Goal: Complete application form

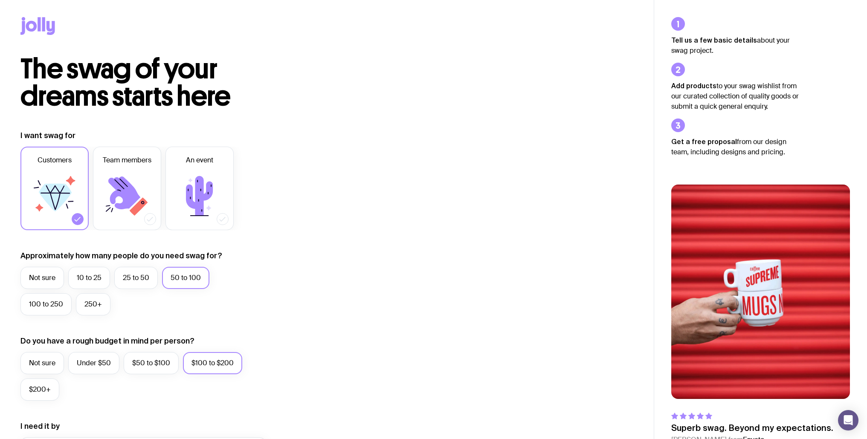
click at [506, 203] on div "I want swag for Customers Team members An event Approximately how many people d…" at bounding box center [326, 408] width 612 height 557
click at [559, 129] on div "The swag of your dreams starts here I want swag for Customers Team members An e…" at bounding box center [326, 381] width 653 height 652
click at [126, 110] on span "The swag of your dreams starts here" at bounding box center [125, 82] width 210 height 61
click at [342, 117] on div "The swag of your dreams starts here I want swag for Customers Team members An e…" at bounding box center [326, 381] width 653 height 652
click at [514, 80] on div "The swag of your dreams starts here" at bounding box center [326, 82] width 612 height 55
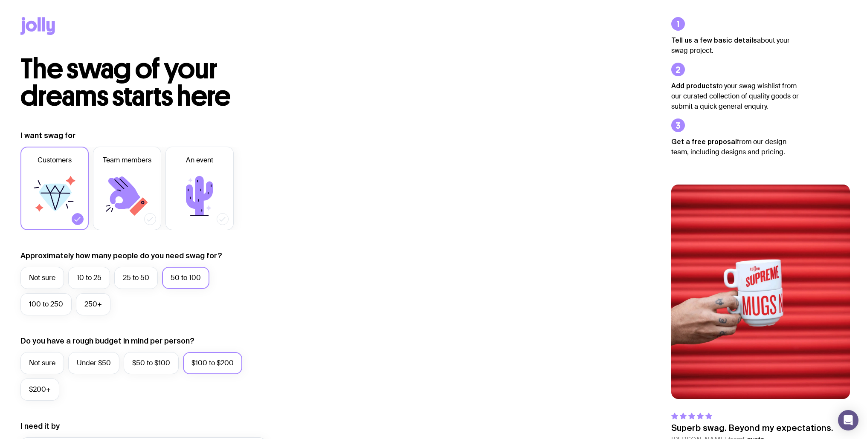
click at [488, 78] on div "The swag of your dreams starts here" at bounding box center [326, 82] width 612 height 55
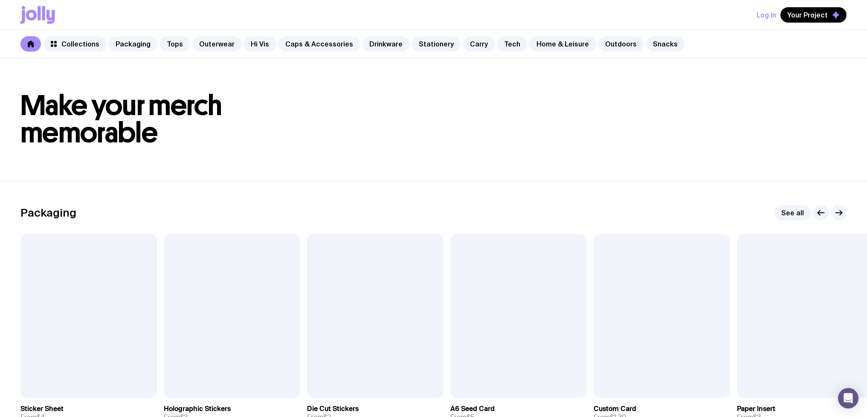
click at [89, 296] on div at bounding box center [88, 316] width 136 height 164
click at [631, 384] on span "Add to wishlist" at bounding box center [647, 381] width 49 height 9
click at [778, 381] on span "Add to wishlist" at bounding box center [790, 381] width 49 height 9
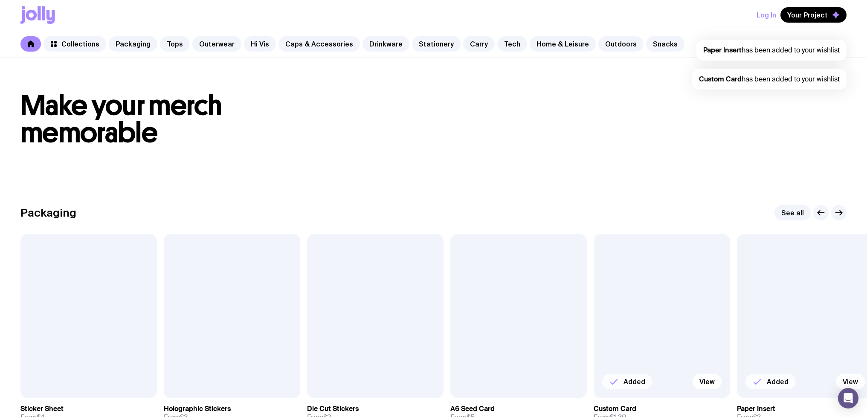
click at [646, 121] on h1 "Make your merch memorable" at bounding box center [433, 119] width 826 height 55
click at [801, 17] on span "Your Project" at bounding box center [807, 15] width 40 height 9
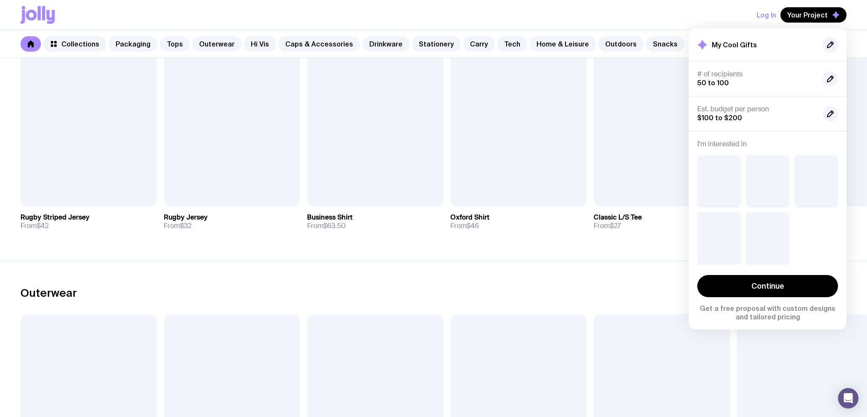
scroll to position [643, 0]
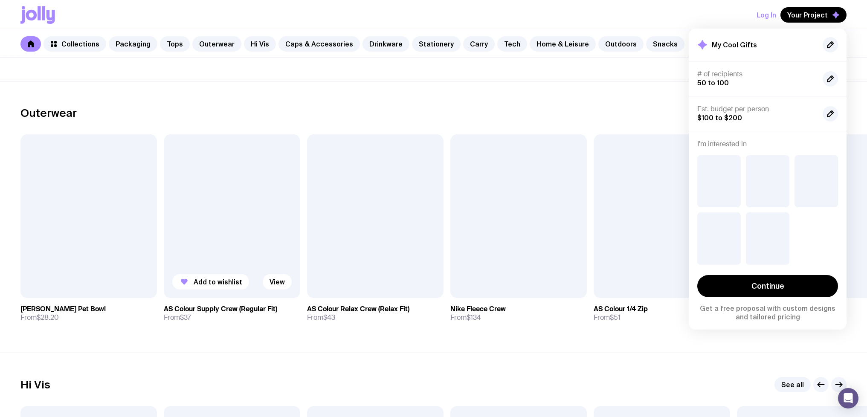
click at [216, 227] on div at bounding box center [232, 216] width 136 height 164
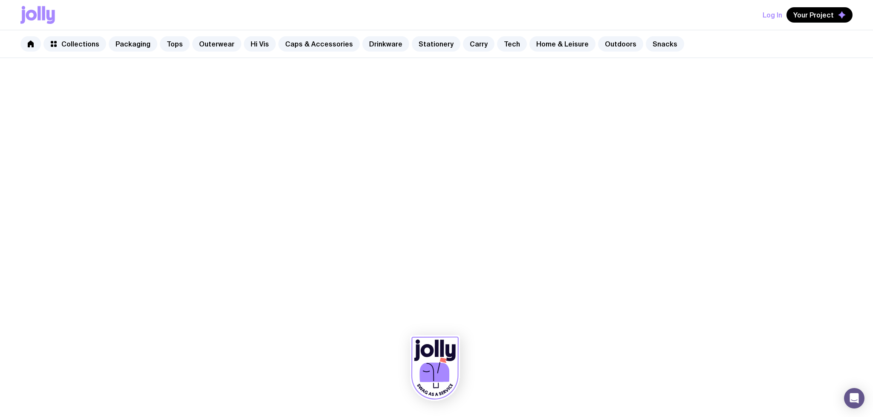
click at [428, 361] on icon at bounding box center [435, 367] width 50 height 65
click at [541, 40] on link "Home & Leisure" at bounding box center [562, 43] width 66 height 15
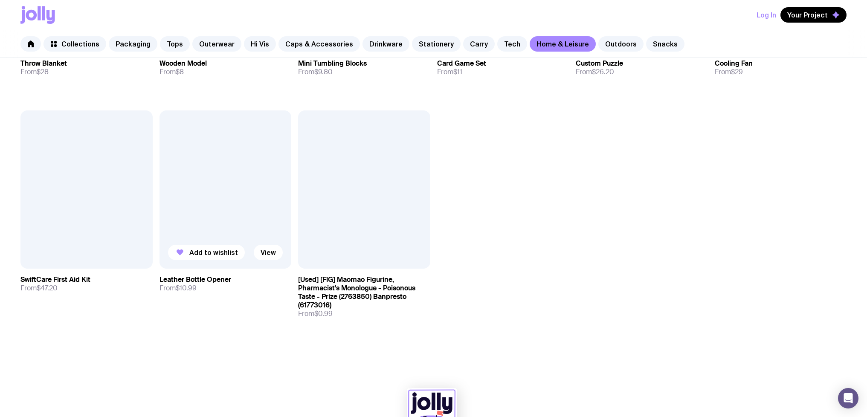
scroll to position [1180, 0]
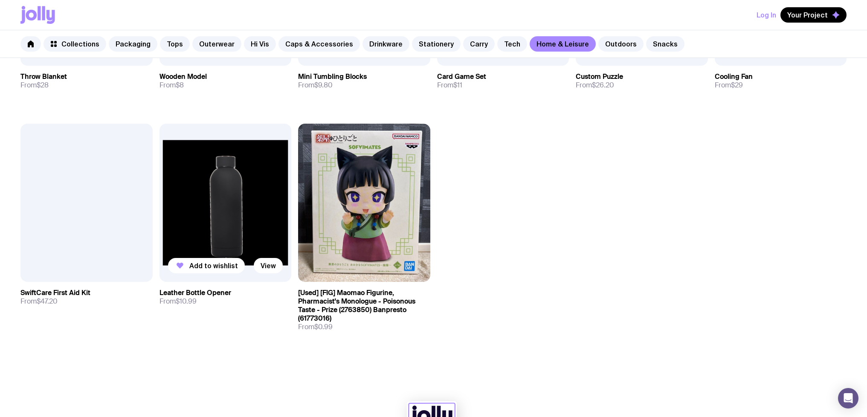
click at [237, 214] on img at bounding box center [225, 203] width 132 height 158
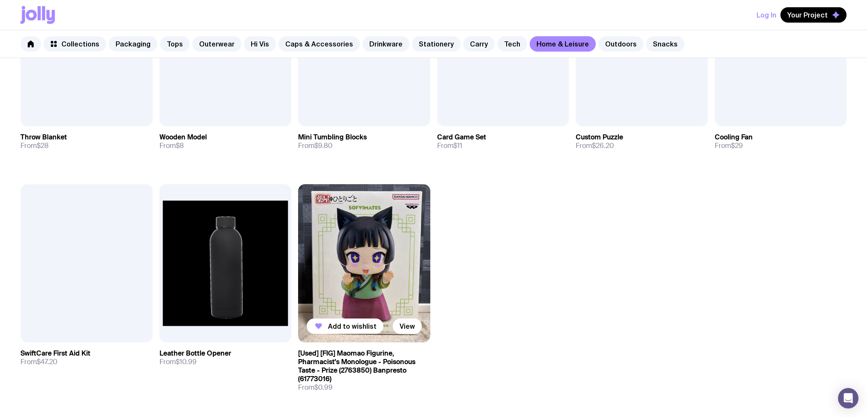
scroll to position [1074, 0]
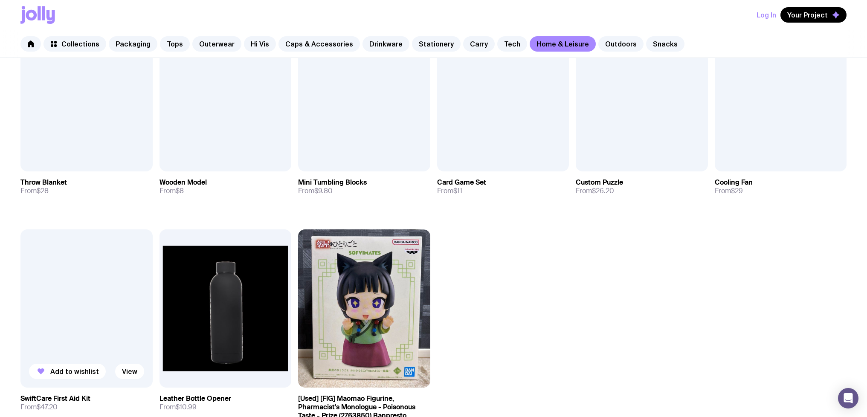
click at [63, 278] on div at bounding box center [86, 308] width 132 height 158
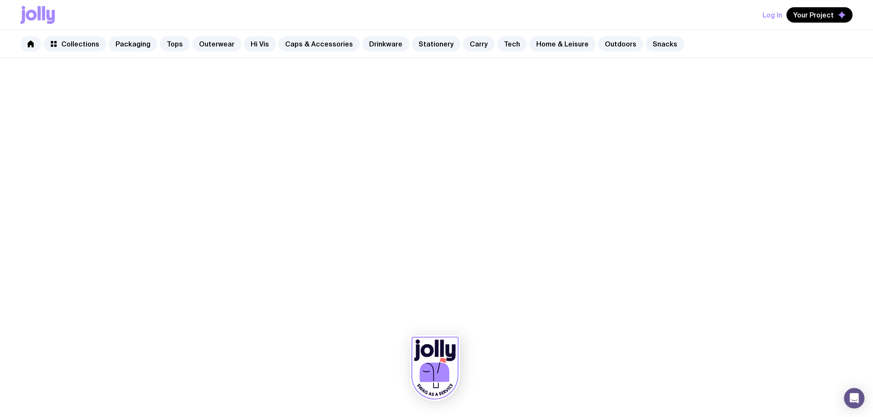
click at [534, 272] on div at bounding box center [436, 237] width 873 height 359
click at [453, 365] on icon at bounding box center [435, 367] width 50 height 65
click at [443, 362] on icon at bounding box center [442, 360] width 7 height 5
click at [231, 235] on div at bounding box center [436, 237] width 873 height 359
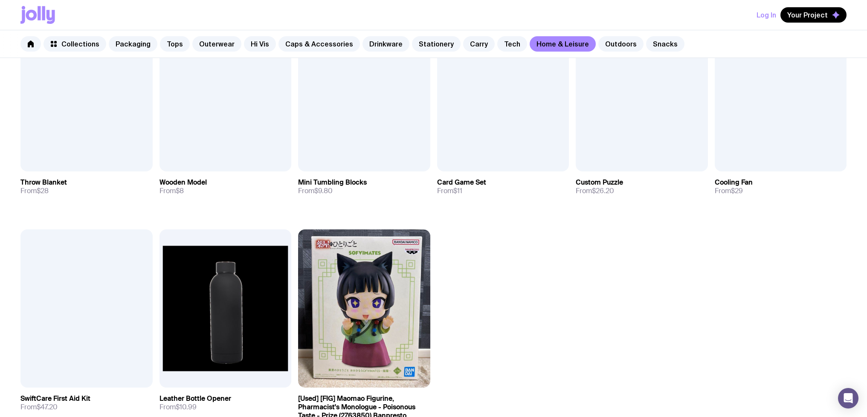
scroll to position [1072, 0]
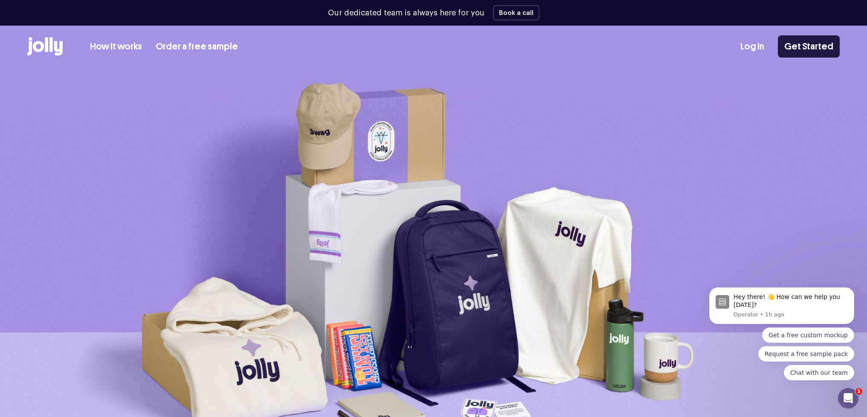
click at [816, 45] on link "Get Started" at bounding box center [808, 46] width 62 height 22
click at [754, 51] on link "Log In" at bounding box center [752, 47] width 24 height 14
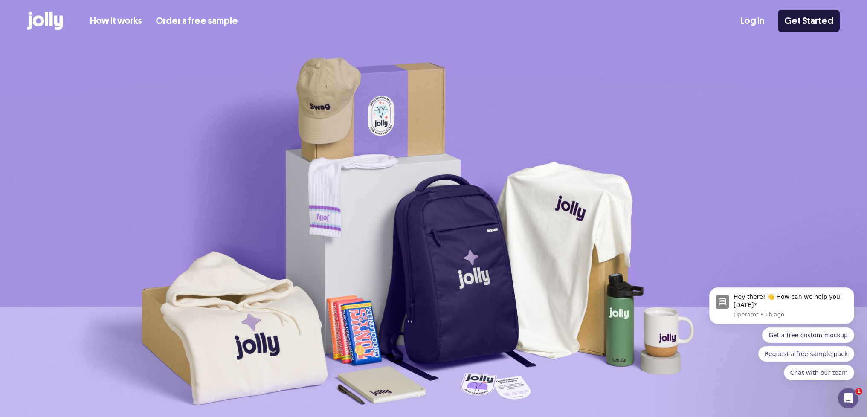
click at [808, 20] on link "Get Started" at bounding box center [808, 21] width 62 height 22
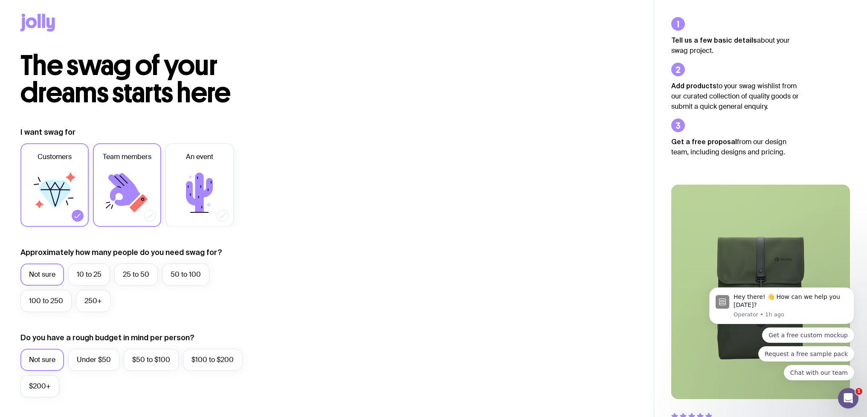
scroll to position [89, 0]
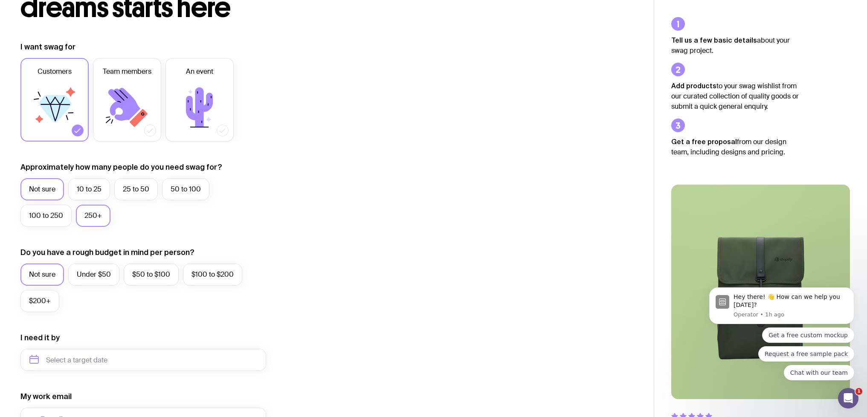
click at [93, 216] on label "250+" at bounding box center [93, 216] width 35 height 22
click at [0, 0] on input "250+" at bounding box center [0, 0] width 0 height 0
click at [94, 270] on label "Under $50" at bounding box center [93, 274] width 51 height 22
click at [0, 0] on input "Under $50" at bounding box center [0, 0] width 0 height 0
click at [176, 276] on label "$50 to $100" at bounding box center [151, 274] width 55 height 22
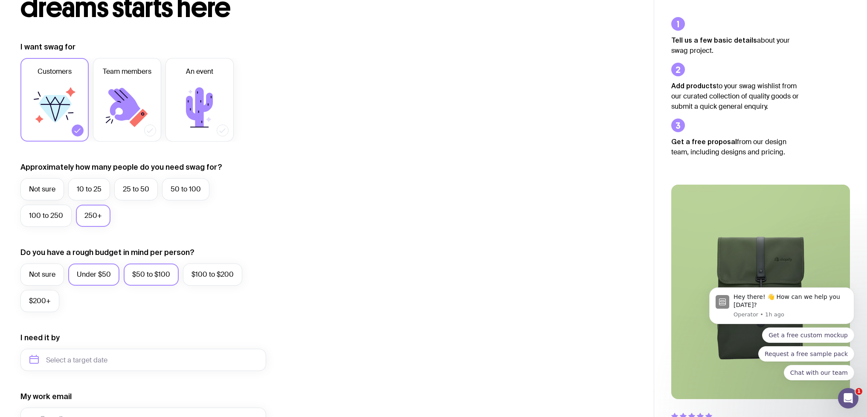
click at [0, 0] on input "$50 to $100" at bounding box center [0, 0] width 0 height 0
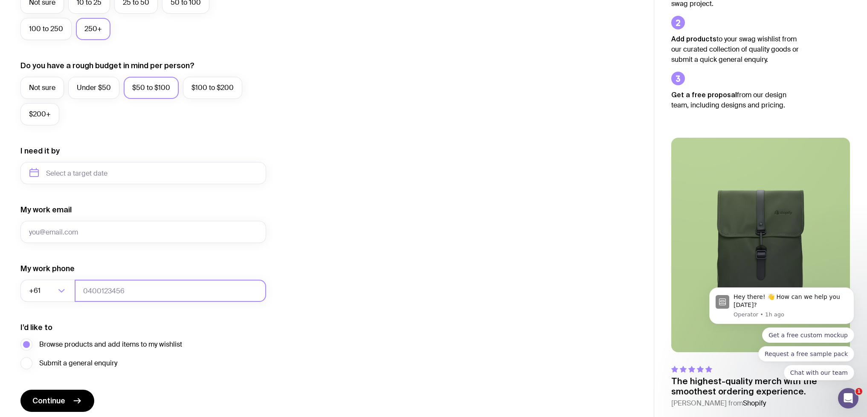
scroll to position [308, 0]
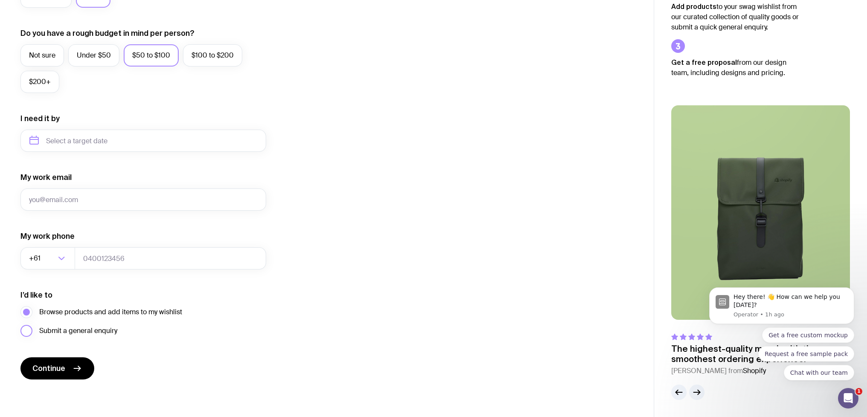
click at [85, 330] on span "Submit a general enquiry" at bounding box center [78, 331] width 78 height 10
click at [0, 0] on input "Submit a general enquiry" at bounding box center [0, 0] width 0 height 0
click at [96, 313] on span "Browse products and add items to my wishlist" at bounding box center [110, 312] width 143 height 10
click at [0, 0] on input "Browse products and add items to my wishlist" at bounding box center [0, 0] width 0 height 0
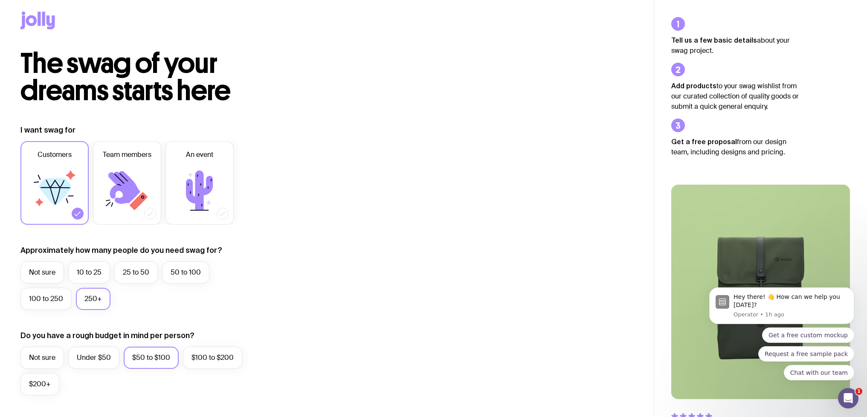
scroll to position [0, 0]
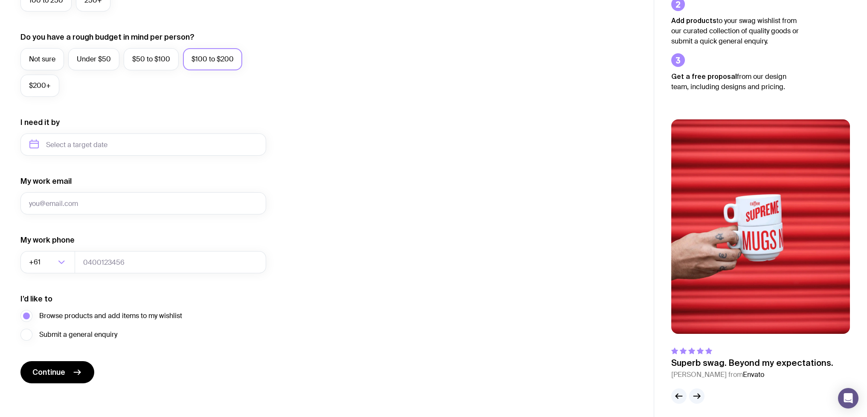
scroll to position [308, 0]
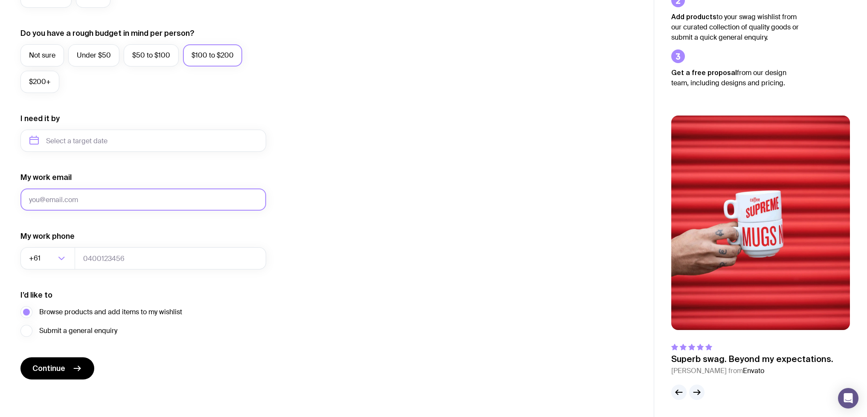
click at [97, 201] on input "My work email" at bounding box center [143, 199] width 246 height 22
click at [78, 197] on input "[EMAIL_ADDRESS][DOMAIN_NAME]" at bounding box center [143, 199] width 246 height 22
type input "[EMAIL_ADDRESS][DOMAIN_NAME]"
click at [117, 144] on input "text" at bounding box center [143, 141] width 246 height 22
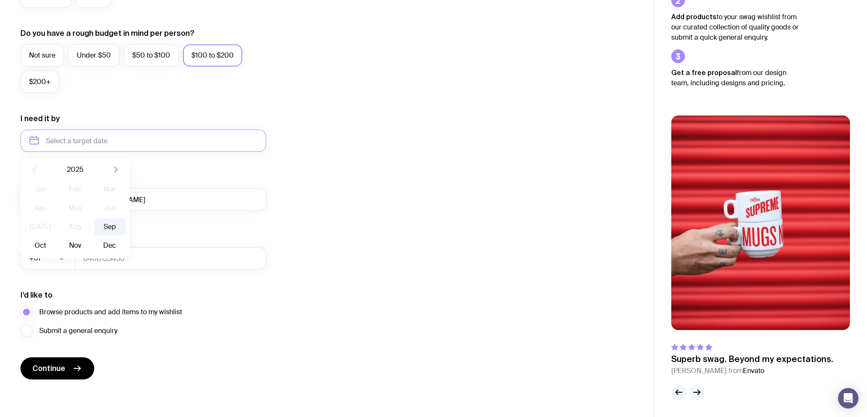
click at [56, 237] on button "Sep" at bounding box center [40, 245] width 31 height 17
type input "[DATE]"
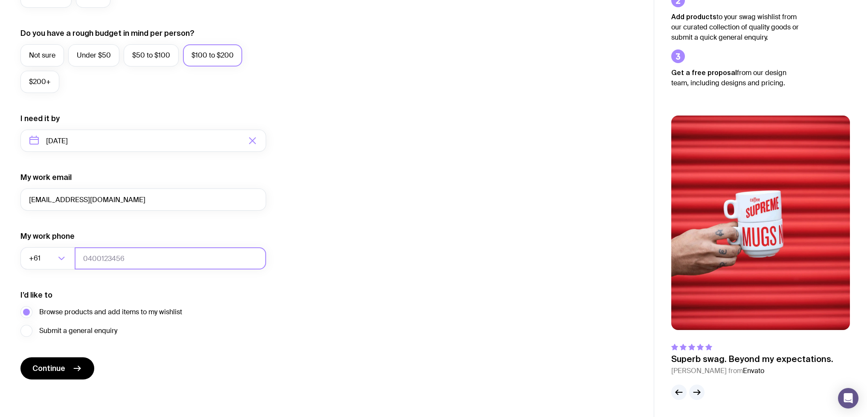
click at [159, 254] on input "tel" at bounding box center [170, 258] width 191 height 22
type input "343434343"
click at [378, 201] on div "I want swag for Customers Team members An event Approximately how many people d…" at bounding box center [326, 101] width 612 height 557
click at [64, 358] on button "Continue" at bounding box center [57, 368] width 74 height 22
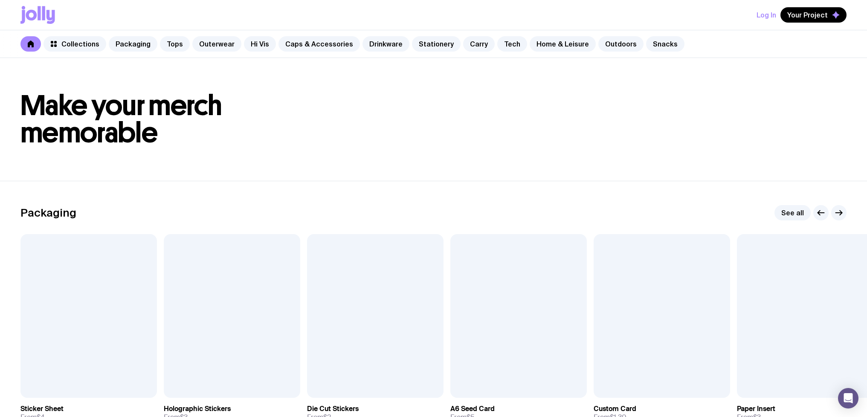
scroll to position [135, 0]
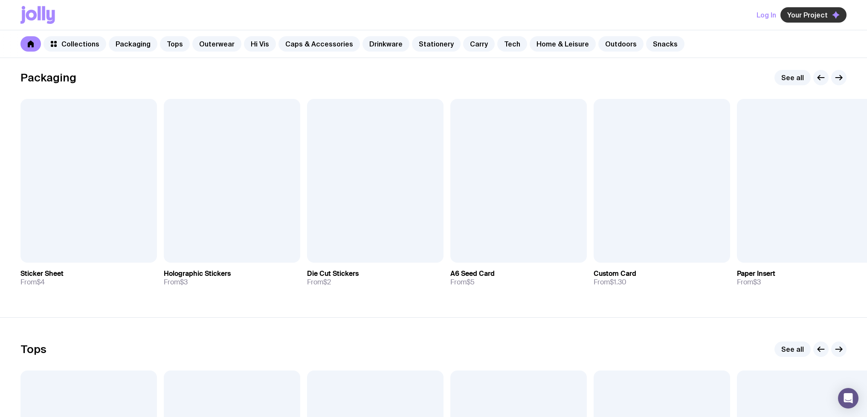
click at [826, 10] on button "Your Project" at bounding box center [813, 14] width 66 height 15
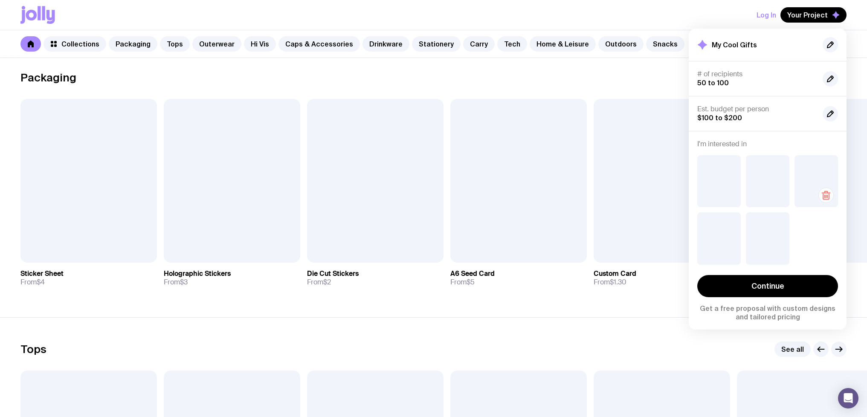
click at [803, 188] on div at bounding box center [815, 181] width 43 height 52
click at [823, 194] on icon "button" at bounding box center [826, 197] width 6 height 6
click at [827, 195] on icon "button" at bounding box center [827, 196] width 0 height 3
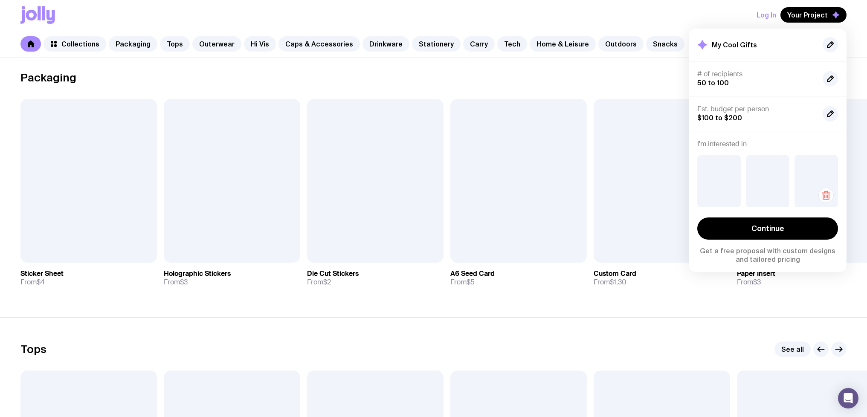
click at [823, 194] on icon "button" at bounding box center [826, 197] width 6 height 6
click at [777, 196] on icon "button" at bounding box center [777, 196] width 0 height 3
click at [731, 196] on icon "button" at bounding box center [728, 195] width 10 height 10
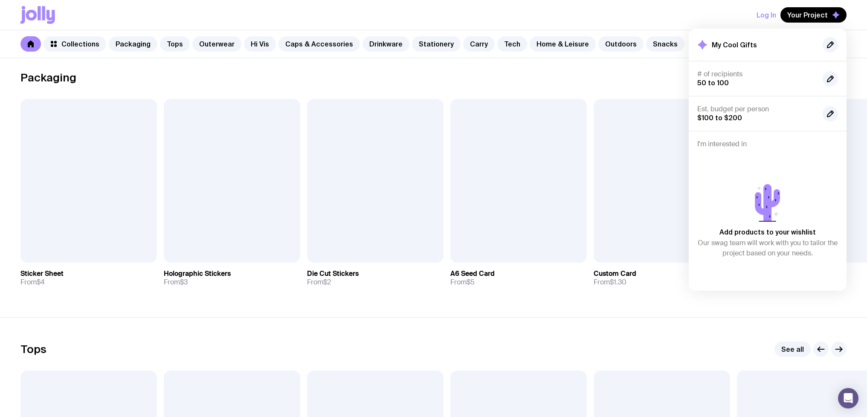
click at [601, 12] on div "Log In Your Project My Cool Gifts # of recipients 50 to 100 Est. budget per per…" at bounding box center [433, 15] width 826 height 30
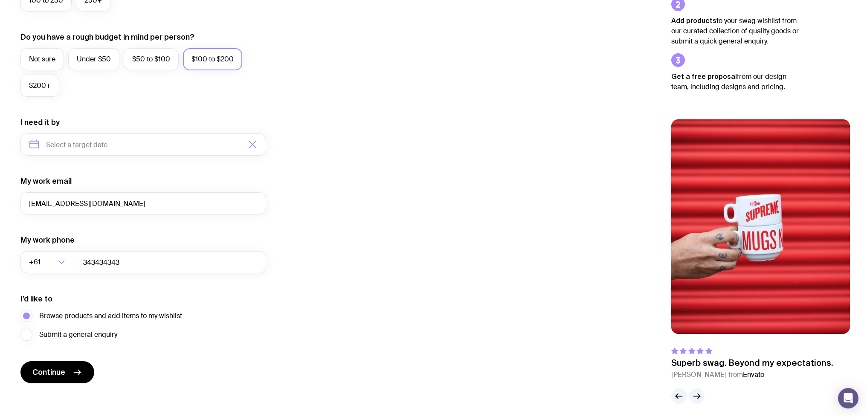
scroll to position [308, 0]
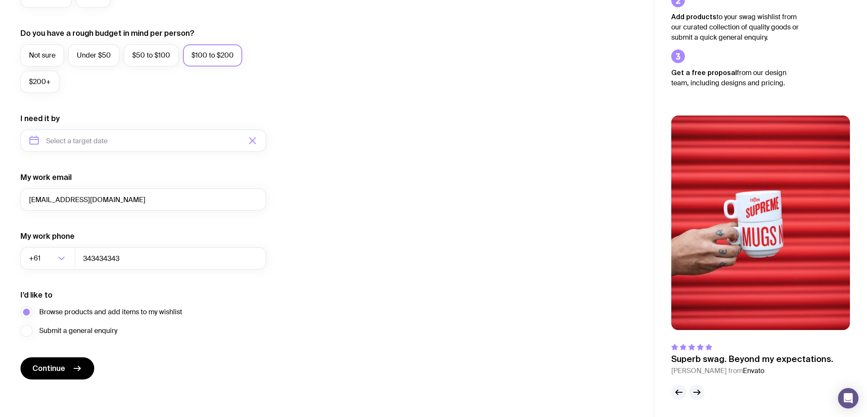
click at [144, 164] on form "I want swag for Customers Team members An event Approximately how many people d…" at bounding box center [143, 101] width 246 height 557
click at [41, 172] on label "My work email" at bounding box center [45, 177] width 51 height 10
click at [41, 188] on input "[EMAIL_ADDRESS][DOMAIN_NAME]" at bounding box center [143, 199] width 246 height 22
click at [93, 132] on input "[DATE]" at bounding box center [143, 141] width 246 height 22
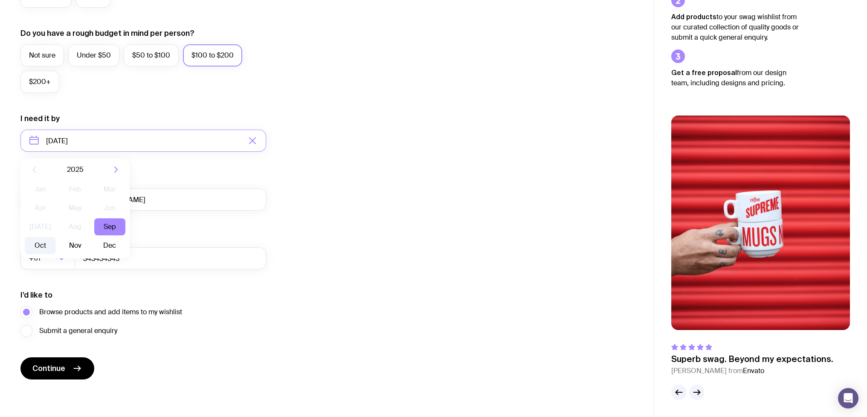
click at [59, 246] on button "Oct" at bounding box center [74, 245] width 31 height 17
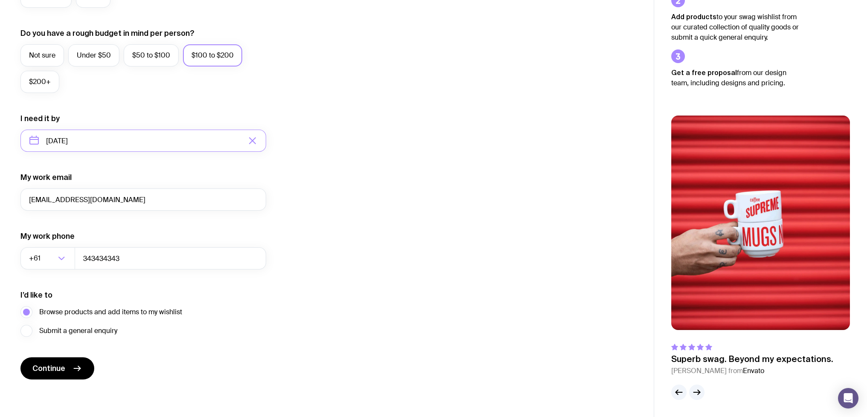
type input "[DATE]"
click at [414, 216] on div "I want swag for Customers Team members An event Approximately how many people d…" at bounding box center [326, 101] width 612 height 557
click at [60, 369] on span "Continue" at bounding box center [48, 368] width 33 height 10
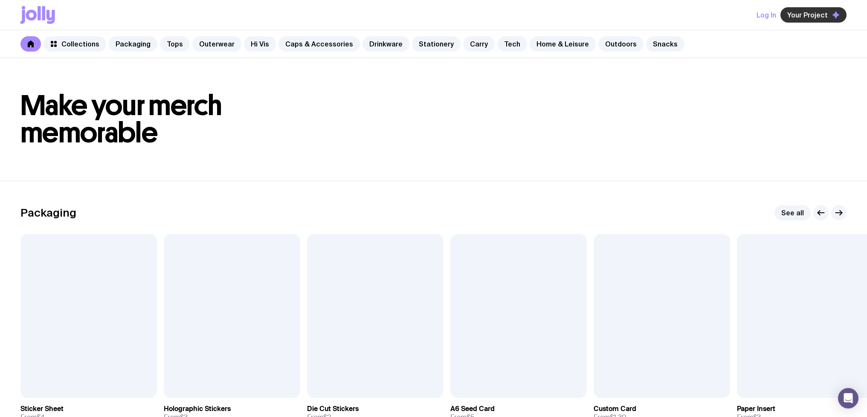
click at [822, 19] on span "Your Project" at bounding box center [807, 15] width 40 height 9
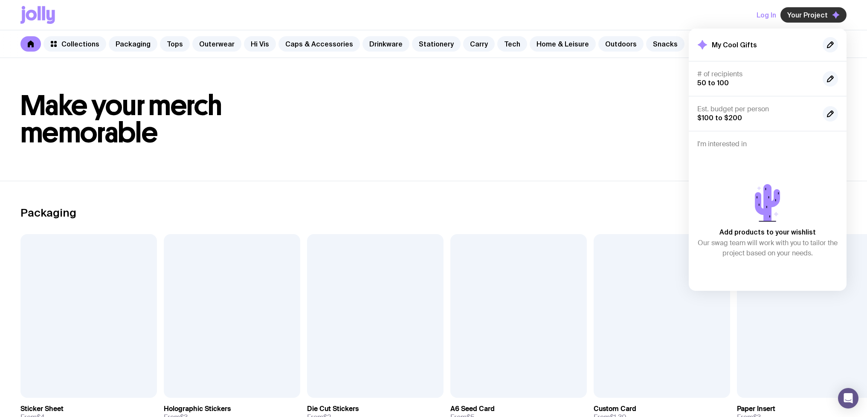
click at [822, 19] on span "Your Project" at bounding box center [807, 15] width 40 height 9
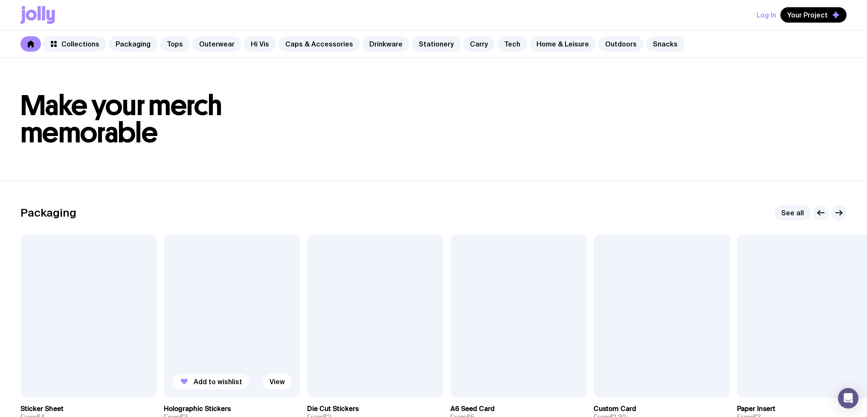
click at [220, 383] on span "Add to wishlist" at bounding box center [218, 381] width 49 height 9
click at [341, 385] on span "Add to wishlist" at bounding box center [361, 381] width 49 height 9
click at [814, 18] on span "Your Project" at bounding box center [807, 15] width 40 height 9
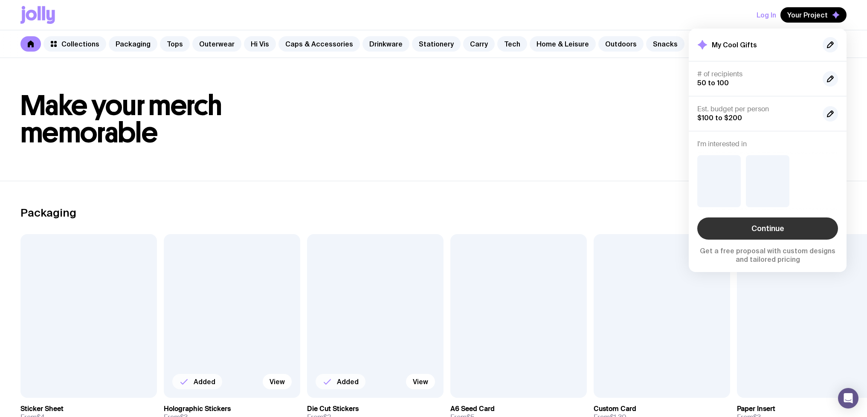
click at [786, 220] on link "Continue" at bounding box center [767, 228] width 141 height 22
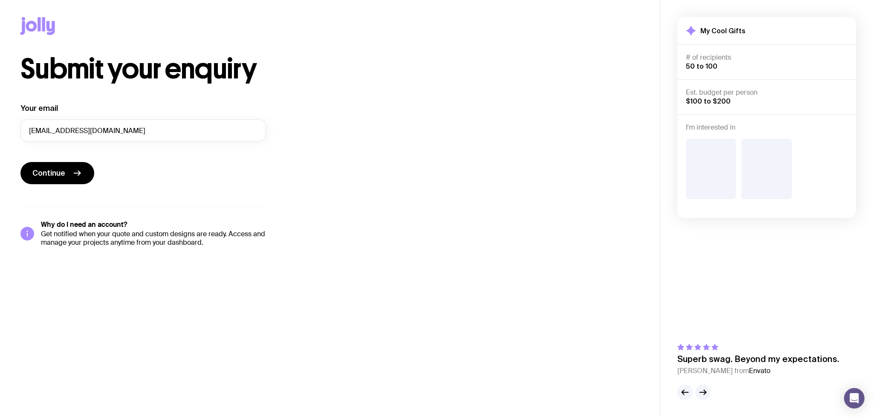
click at [157, 172] on div "Continue" at bounding box center [143, 174] width 246 height 24
click at [70, 171] on button "Continue" at bounding box center [57, 173] width 74 height 22
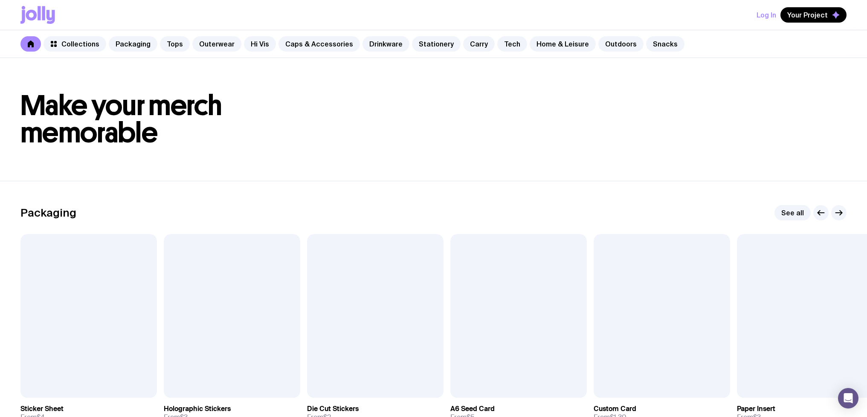
click at [763, 15] on button "Log In" at bounding box center [766, 14] width 20 height 15
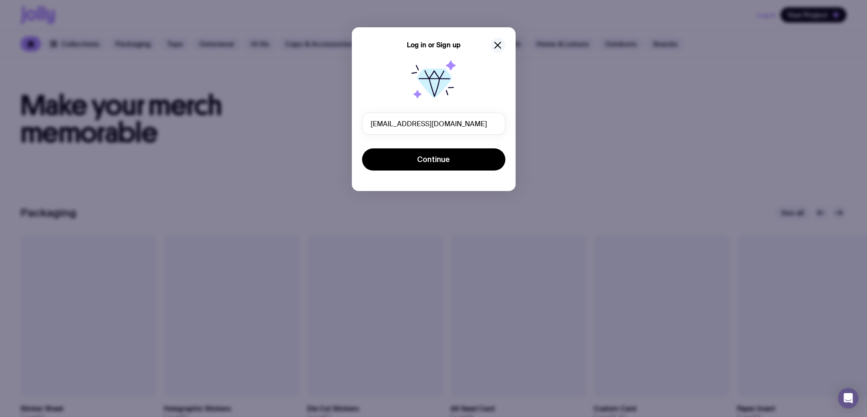
click at [497, 46] on icon "button" at bounding box center [497, 45] width 6 height 6
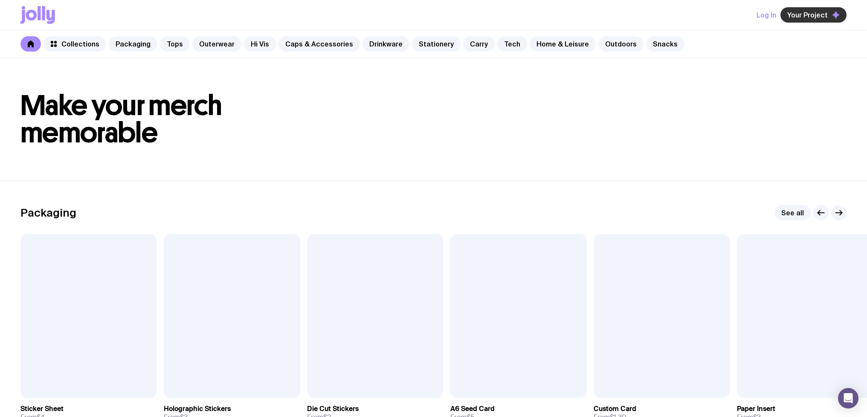
click at [801, 8] on button "Your Project" at bounding box center [813, 14] width 66 height 15
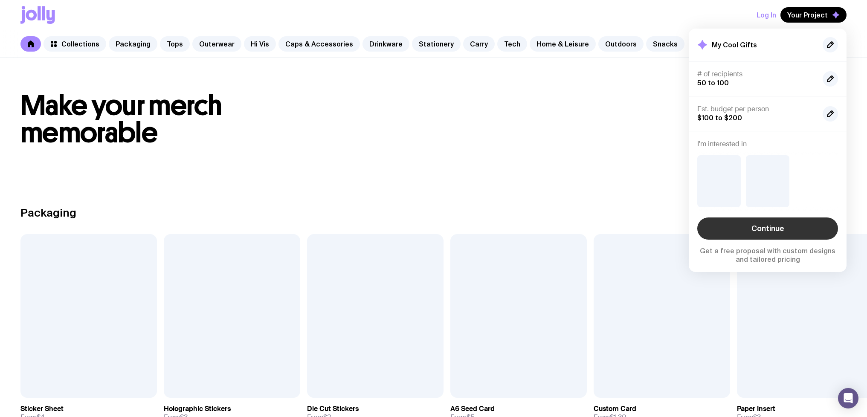
click at [787, 228] on link "Continue" at bounding box center [767, 228] width 141 height 22
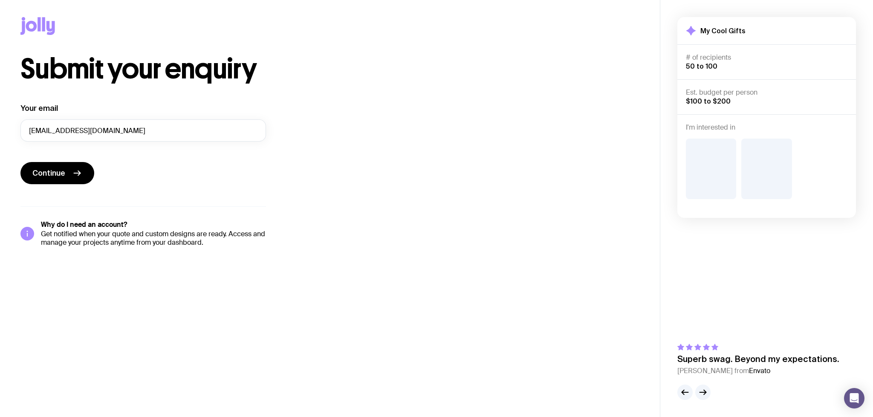
click at [375, 168] on div "Submit your enquiry Your email vadim.merzlikin+5@uinno.io Continue Why do I nee…" at bounding box center [329, 150] width 619 height 191
click at [286, 172] on div "Submit your enquiry Your email vadim.merzlikin+5@uinno.io Continue Why do I nee…" at bounding box center [329, 150] width 619 height 191
click at [71, 172] on button "Continue" at bounding box center [57, 173] width 74 height 22
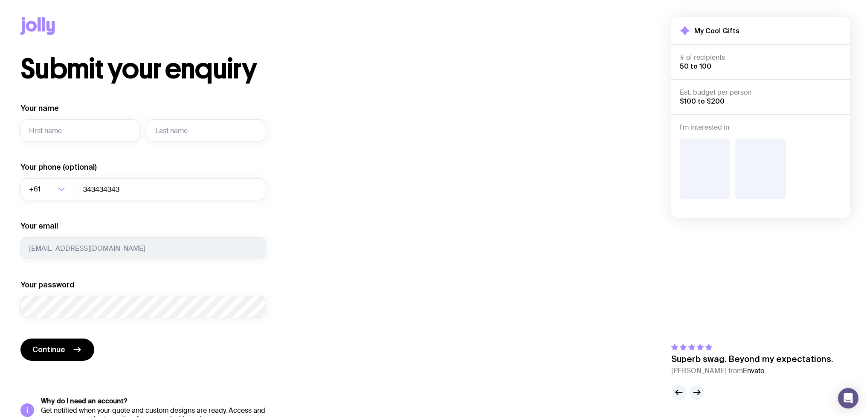
click at [396, 47] on div at bounding box center [326, 27] width 612 height 55
click at [338, 79] on div "Submit your enquiry Your name Required Your phone (optional) +61 Loading... 343…" at bounding box center [326, 239] width 612 height 368
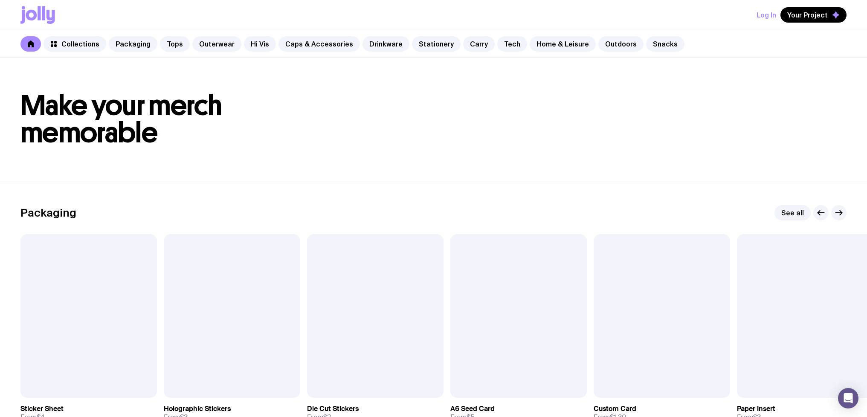
click at [763, 15] on button "Log In" at bounding box center [766, 14] width 20 height 15
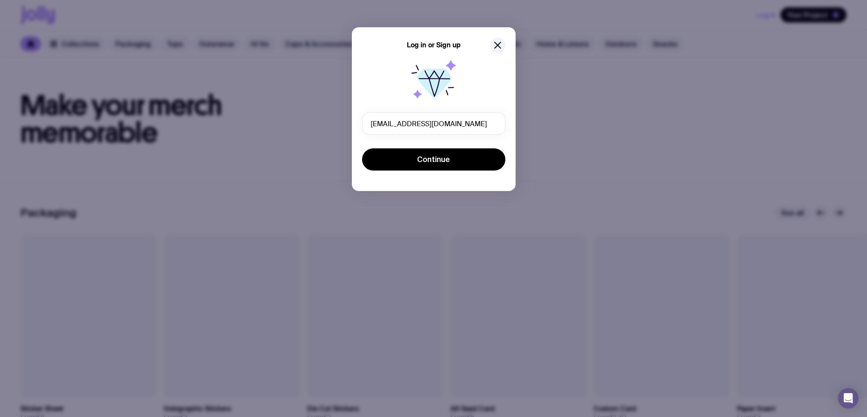
click at [760, 15] on div "Log in or Sign up vadim.merzlikin+5@uinno.io Continue" at bounding box center [433, 208] width 867 height 417
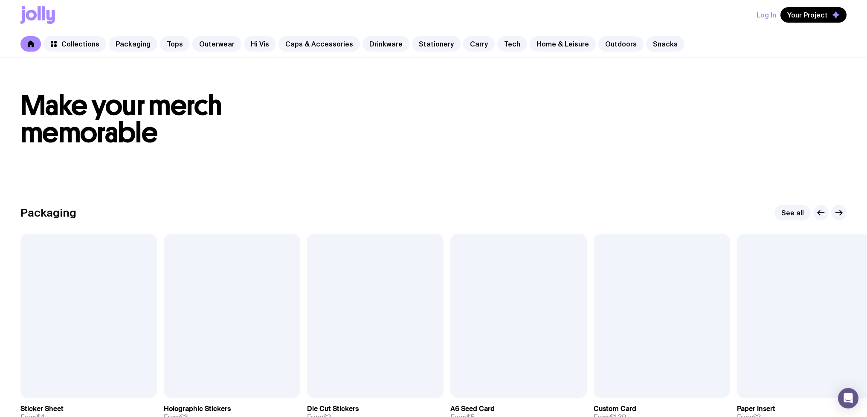
click at [763, 17] on button "Log In" at bounding box center [766, 14] width 20 height 15
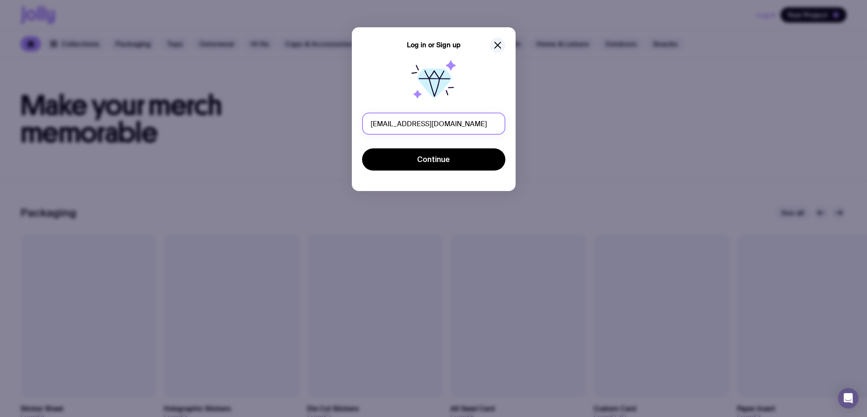
click at [427, 120] on input "[EMAIL_ADDRESS][DOMAIN_NAME]" at bounding box center [433, 124] width 143 height 22
type input "[EMAIL_ADDRESS][DOMAIN_NAME]"
click at [362, 148] on button "Continue" at bounding box center [433, 159] width 143 height 22
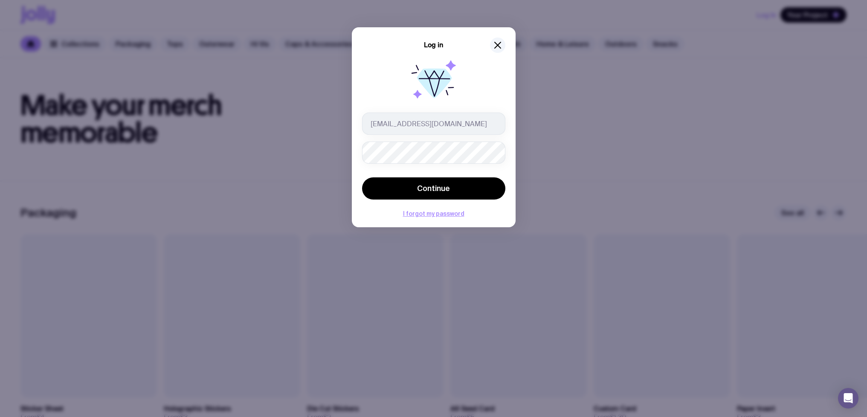
click at [362, 177] on button "Continue" at bounding box center [433, 188] width 143 height 22
